Goal: Task Accomplishment & Management: Manage account settings

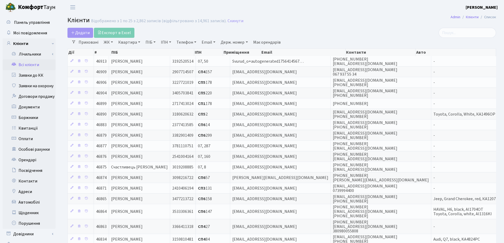
select select "25"
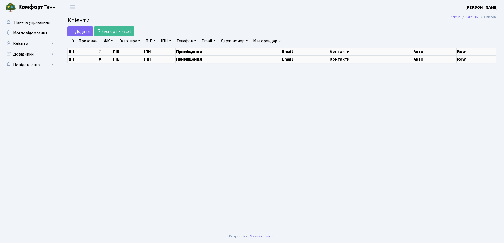
select select "25"
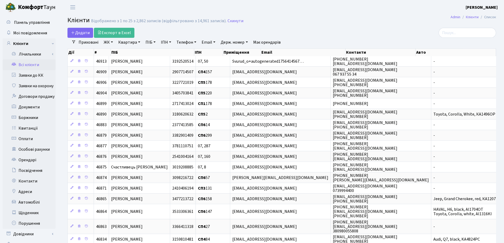
click at [140, 41] on link "Квартира" at bounding box center [129, 42] width 26 height 9
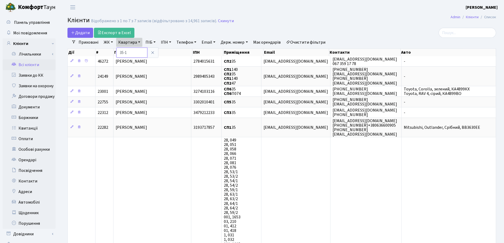
type input "35-1"
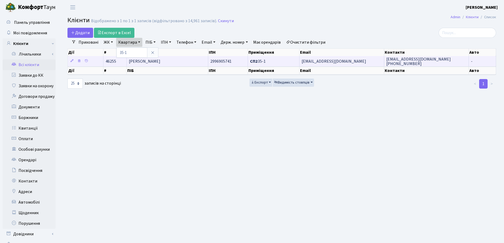
click at [160, 61] on span "[PERSON_NAME]" at bounding box center [144, 61] width 31 height 6
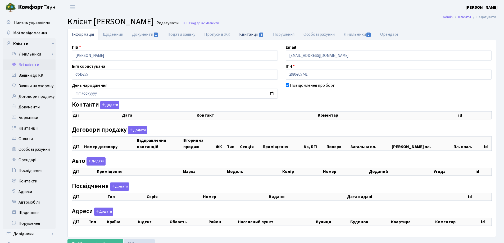
checkbox input "true"
select select "25"
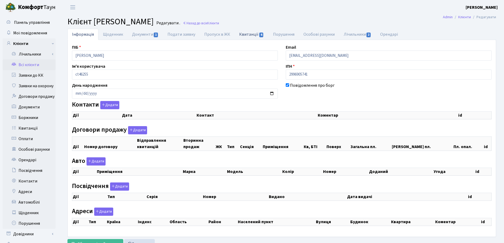
select select "25"
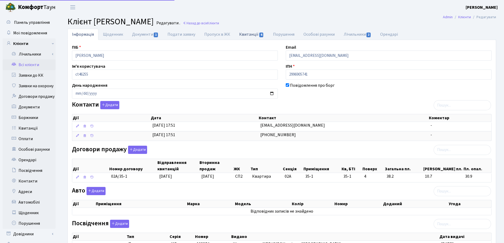
click at [242, 36] on link "Квитанції 6" at bounding box center [252, 34] width 34 height 11
select select "25"
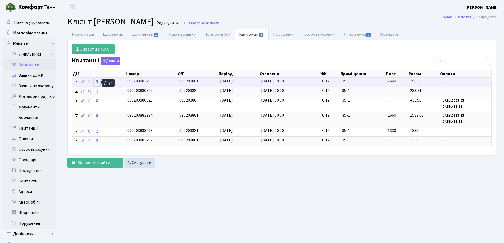
click at [98, 83] on icon at bounding box center [97, 82] width 4 height 4
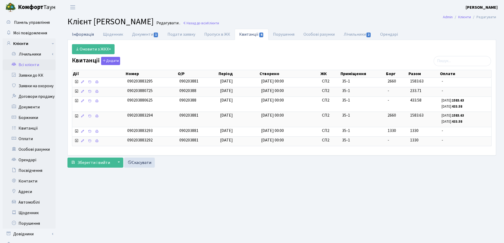
click at [83, 34] on link "Інформація" at bounding box center [82, 34] width 31 height 11
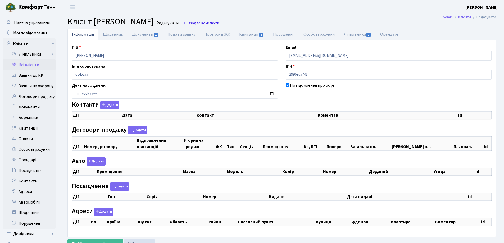
checkbox input "true"
select select "25"
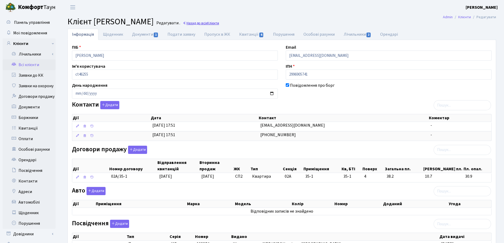
click at [219, 22] on link "Назад до всіх Клієнти" at bounding box center [201, 23] width 36 height 5
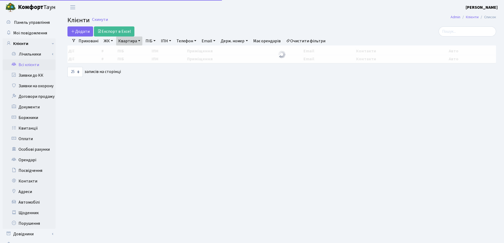
select select "25"
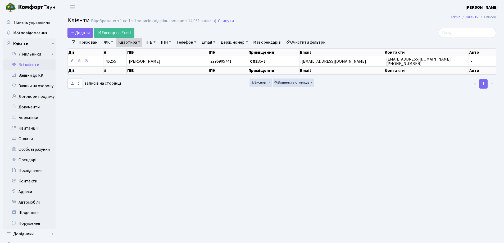
click at [139, 43] on link "Квартира" at bounding box center [129, 42] width 26 height 9
click at [153, 53] on icon at bounding box center [153, 53] width 4 height 4
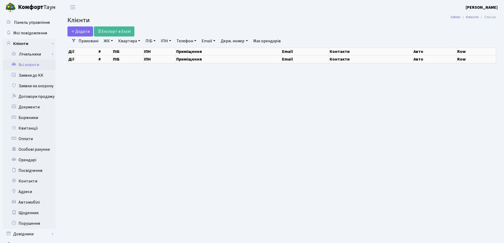
select select "25"
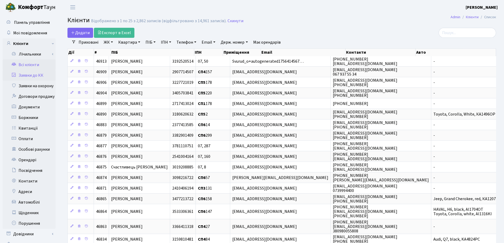
click at [29, 75] on link "Заявки до КК" at bounding box center [29, 75] width 53 height 11
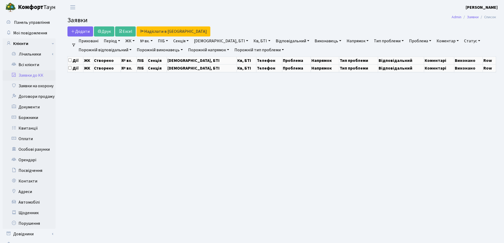
select select "25"
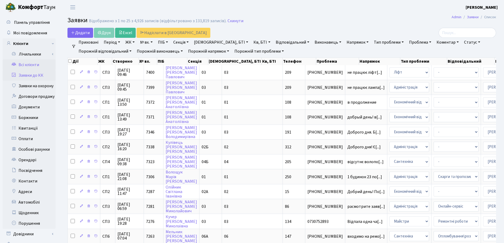
click at [28, 63] on link "Всі клієнти" at bounding box center [29, 65] width 53 height 11
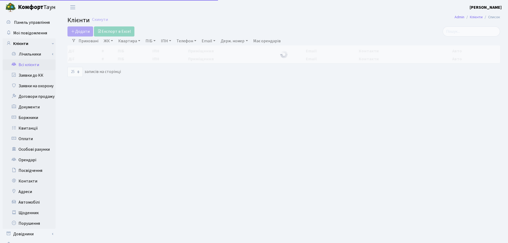
select select "25"
